Goal: Task Accomplishment & Management: Complete application form

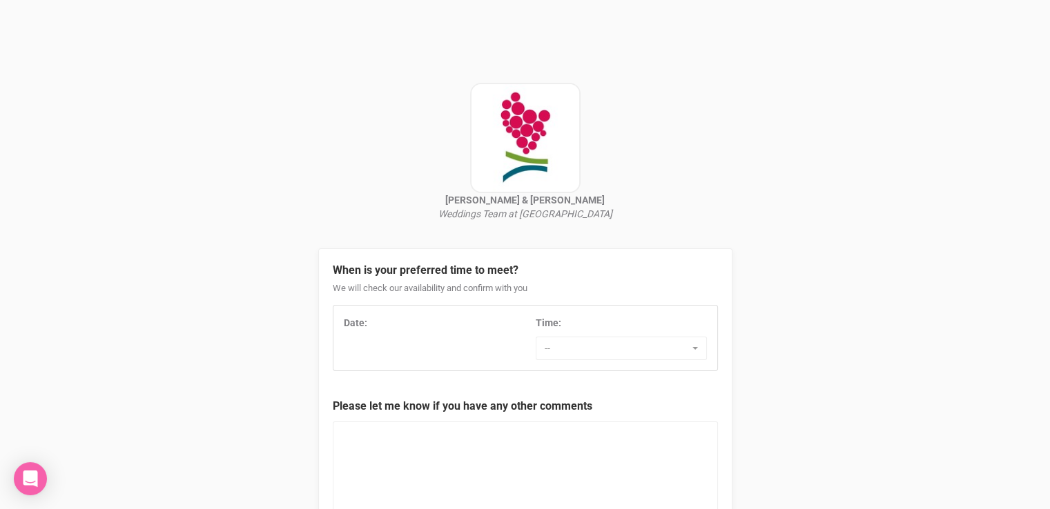
click at [397, 329] on div "Date:" at bounding box center [429, 323] width 171 height 14
click at [371, 325] on div "Date:" at bounding box center [429, 323] width 171 height 14
click at [605, 353] on span "--" at bounding box center [617, 349] width 144 height 14
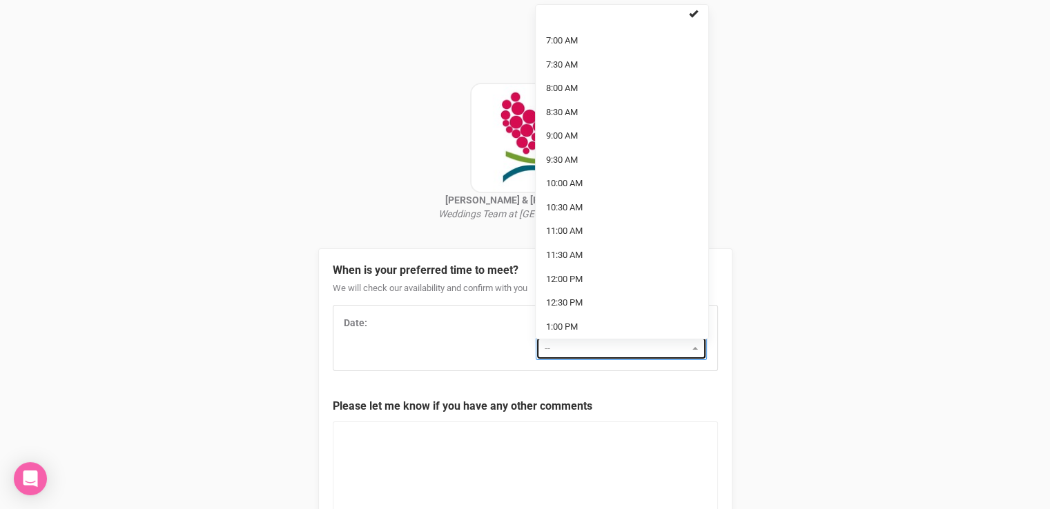
click at [605, 353] on span "--" at bounding box center [617, 349] width 144 height 14
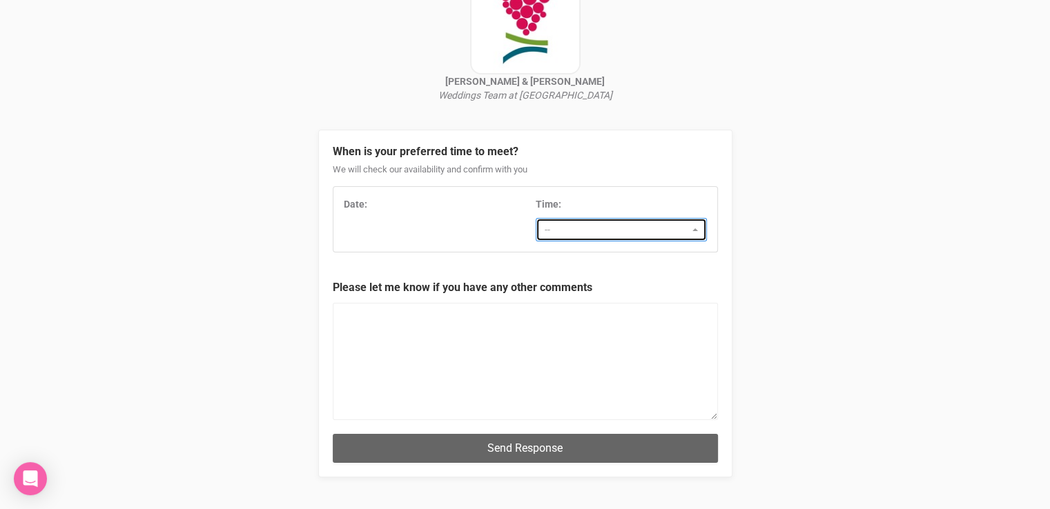
scroll to position [138, 0]
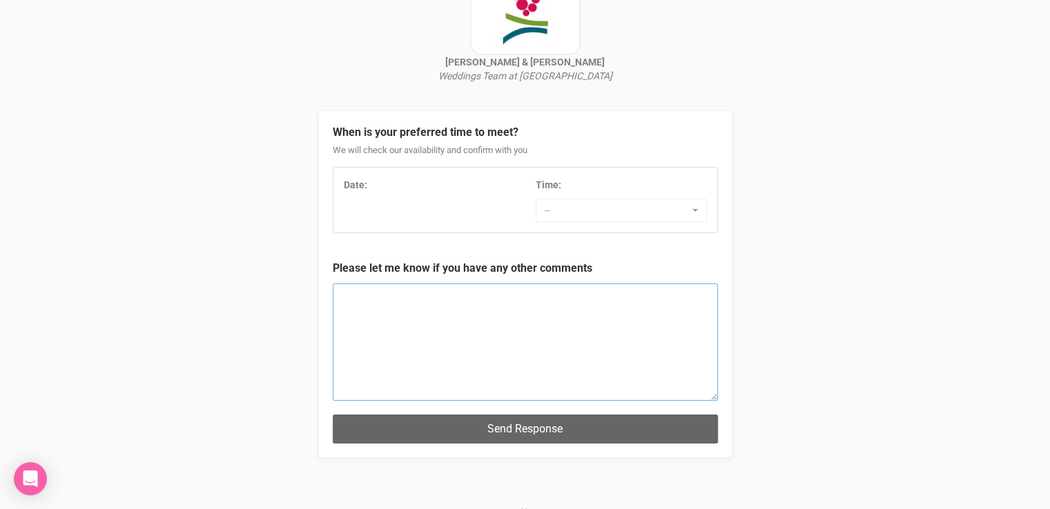
click at [472, 318] on textarea at bounding box center [525, 342] width 385 height 117
click at [370, 187] on div "Date:" at bounding box center [429, 185] width 171 height 14
click at [360, 186] on strong "Date:" at bounding box center [355, 184] width 23 height 11
click at [378, 188] on div "Date:" at bounding box center [429, 185] width 171 height 14
click at [411, 300] on textarea at bounding box center [525, 342] width 385 height 117
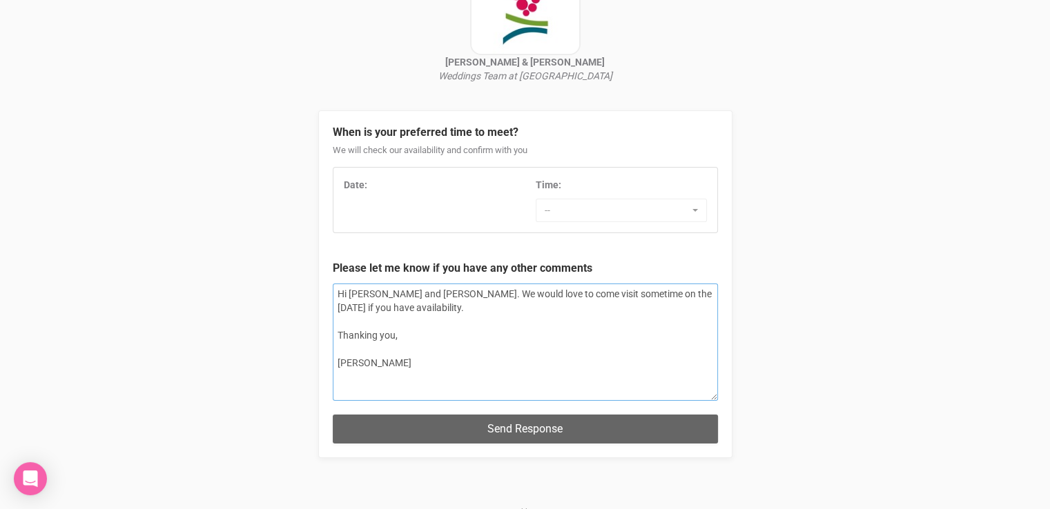
click at [400, 309] on textarea "Hi Delia and Jade. We would love to come visit sometime on the Sat 11/10 if you…" at bounding box center [525, 342] width 385 height 117
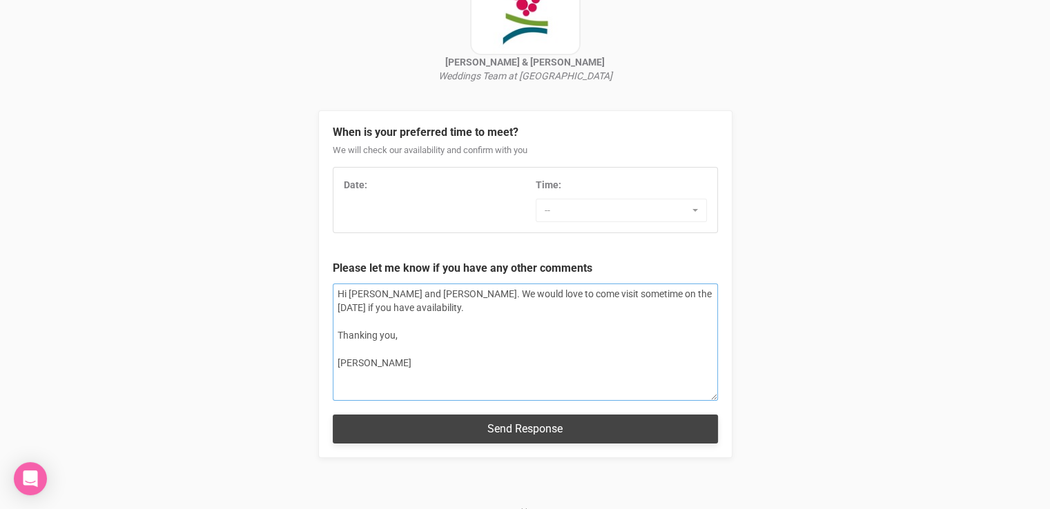
type textarea "Hi Delia and Jade. We would love to come visit sometime on the Sat 11/10 if you…"
click at [456, 432] on button "Send Response" at bounding box center [525, 429] width 385 height 28
